Goal: Task Accomplishment & Management: Use online tool/utility

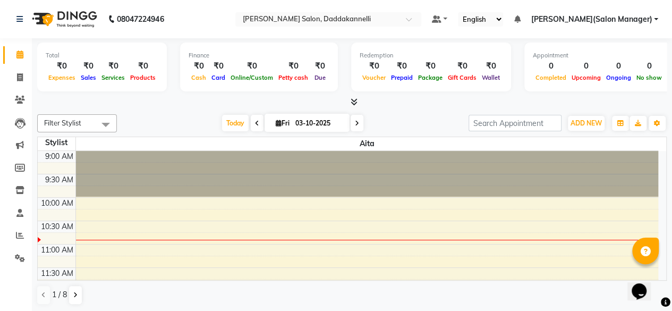
scroll to position [47, 0]
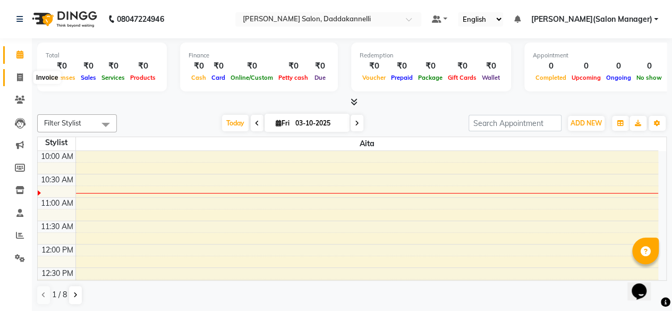
click at [22, 75] on icon at bounding box center [20, 77] width 6 height 8
select select "6354"
select select "service"
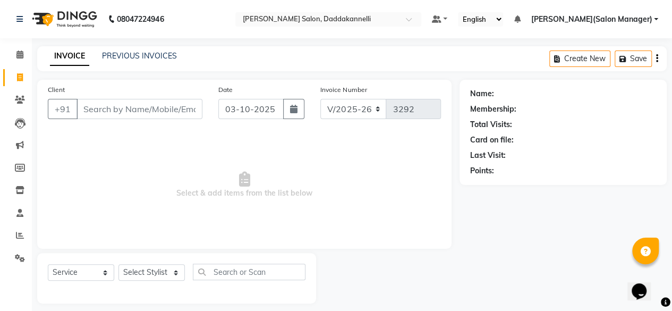
scroll to position [8, 0]
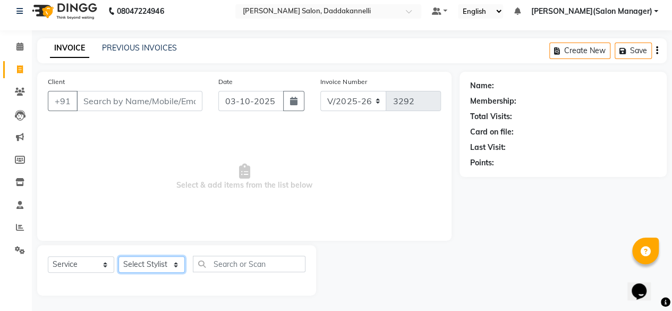
click at [173, 265] on select "Select Stylist aita DINGG SUPPORT [PERSON_NAME] [PERSON_NAME] [PERSON_NAME] [PE…" at bounding box center [151, 264] width 66 height 16
select select "88491"
click at [118, 256] on select "Select Stylist aita DINGG SUPPORT [PERSON_NAME] [PERSON_NAME] [PERSON_NAME] [PE…" at bounding box center [151, 264] width 66 height 16
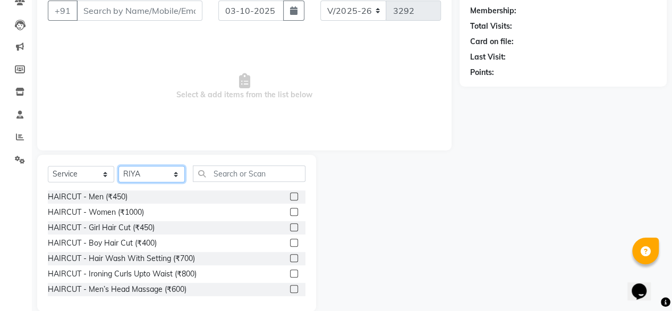
scroll to position [114, 0]
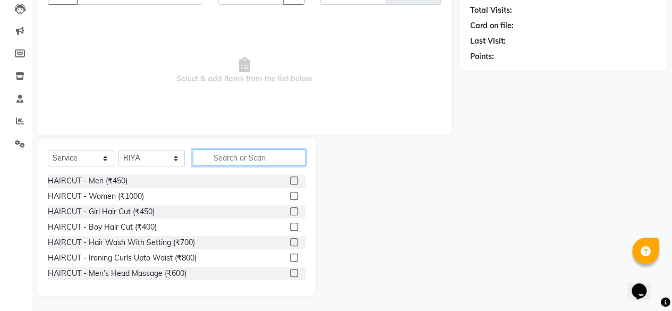
click at [221, 155] on input "text" at bounding box center [249, 157] width 113 height 16
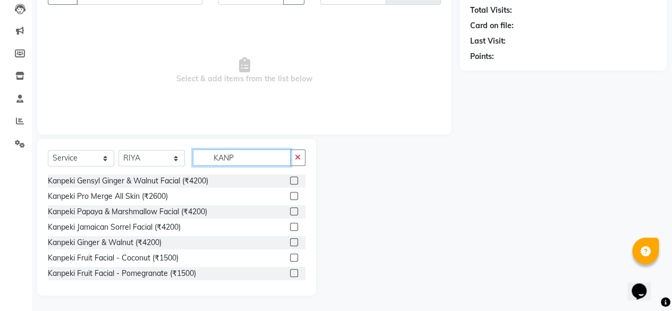
type input "KANP"
